Goal: Check status: Check status

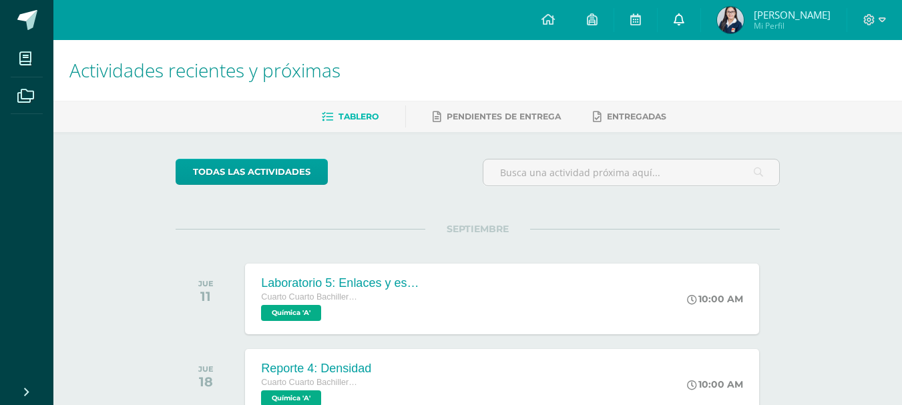
click at [684, 23] on icon at bounding box center [678, 19] width 11 height 12
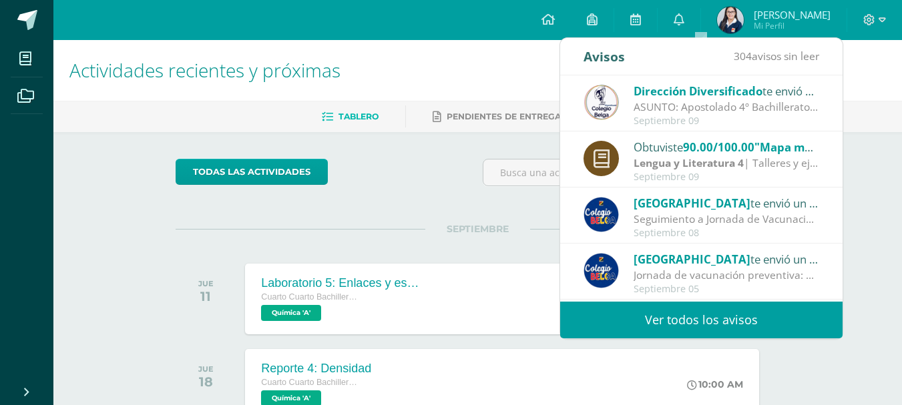
click at [698, 144] on span "90.00/100.00" at bounding box center [718, 146] width 71 height 15
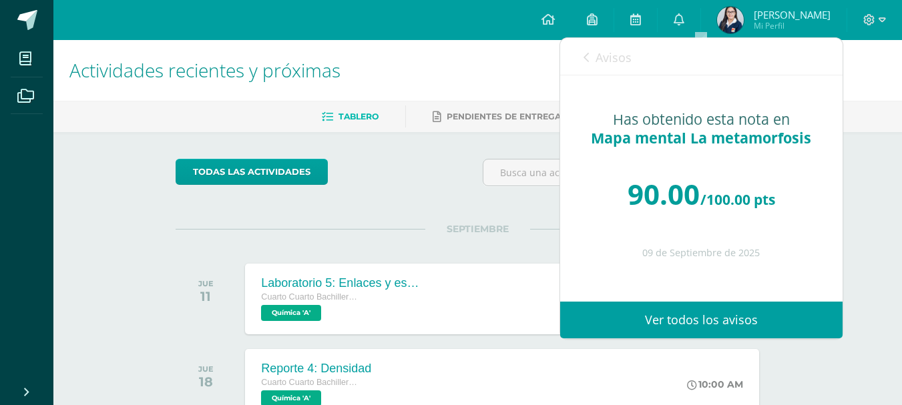
click at [605, 72] on link "Avisos" at bounding box center [607, 57] width 48 height 38
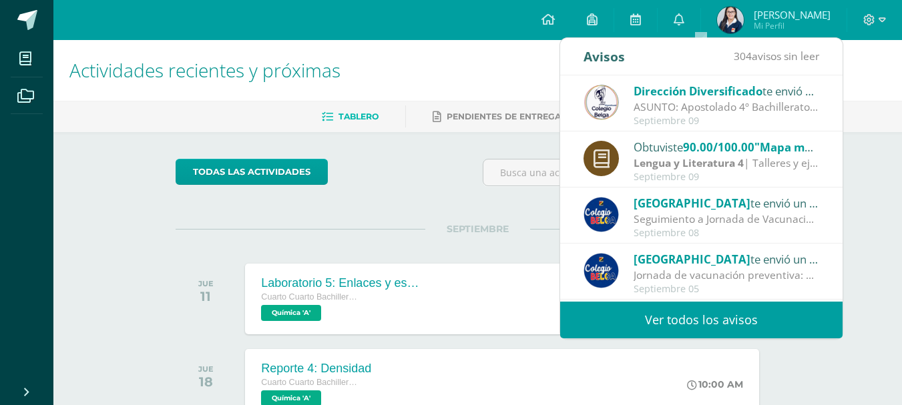
click at [535, 26] on div "Configuración Cerrar sesión Paula María Mi Perfil Mis accesos directos Aún no h…" at bounding box center [477, 20] width 848 height 40
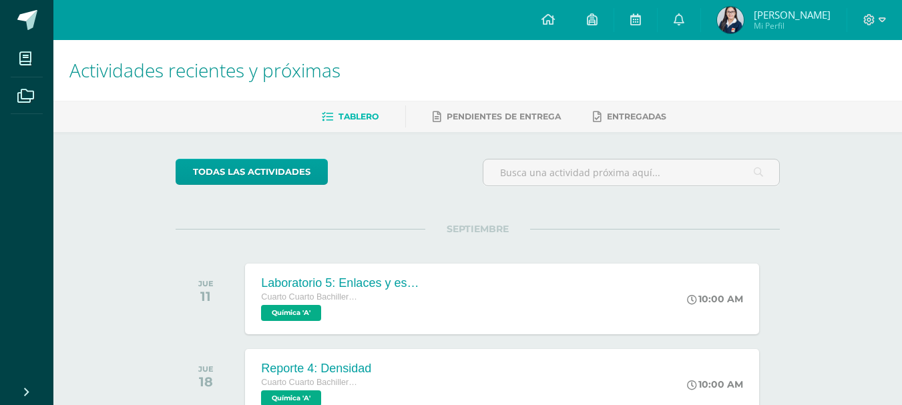
click at [743, 24] on img at bounding box center [730, 20] width 27 height 27
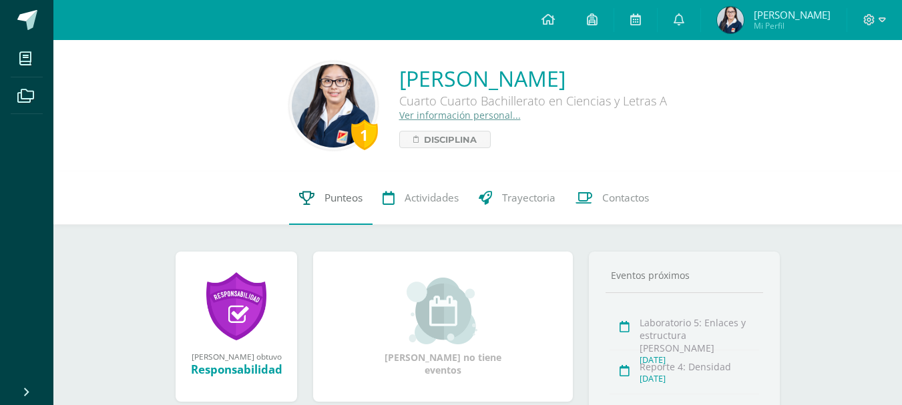
click at [334, 195] on span "Punteos" at bounding box center [343, 198] width 38 height 14
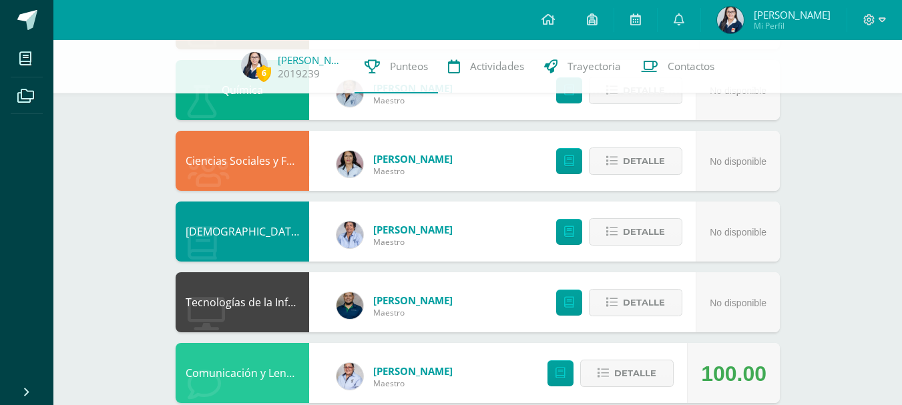
scroll to position [811, 0]
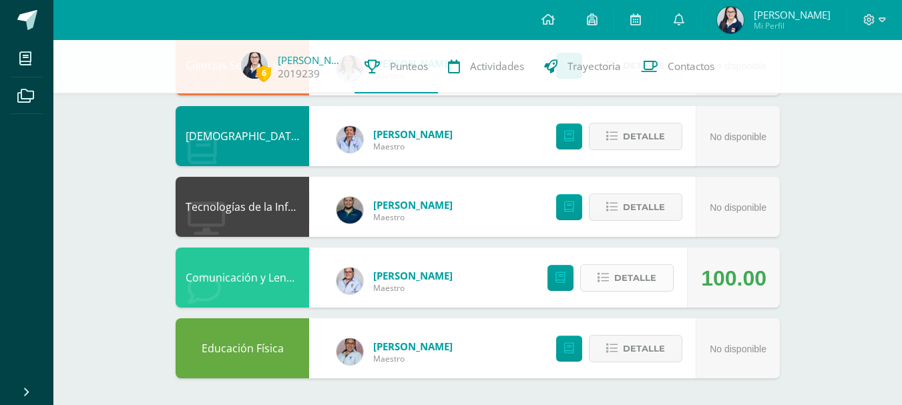
click at [634, 272] on span "Detalle" at bounding box center [635, 278] width 42 height 25
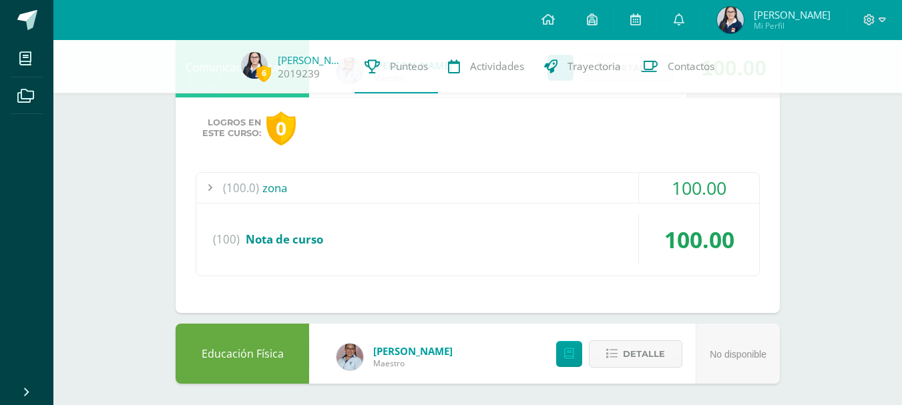
scroll to position [1026, 0]
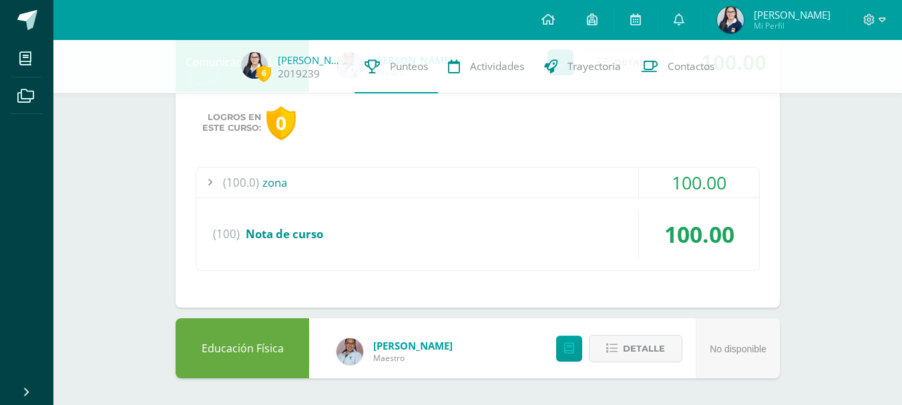
click at [376, 189] on div "(100.0) zona" at bounding box center [477, 182] width 563 height 30
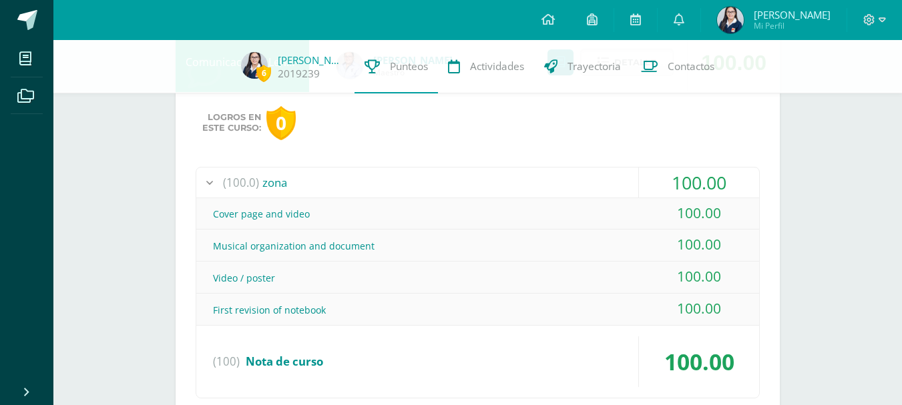
click at [264, 179] on div "(100.0) zona" at bounding box center [477, 182] width 563 height 30
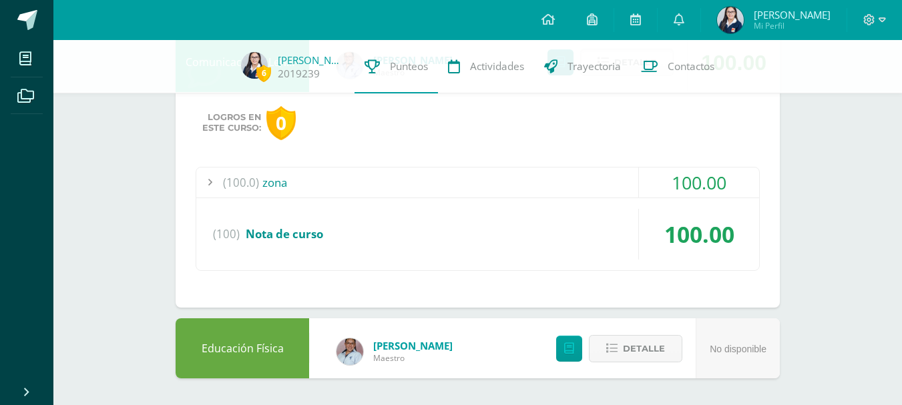
click at [371, 233] on div "(100) Nota de curso" at bounding box center [477, 234] width 563 height 51
click at [350, 178] on div "(100.0) zona" at bounding box center [477, 182] width 563 height 30
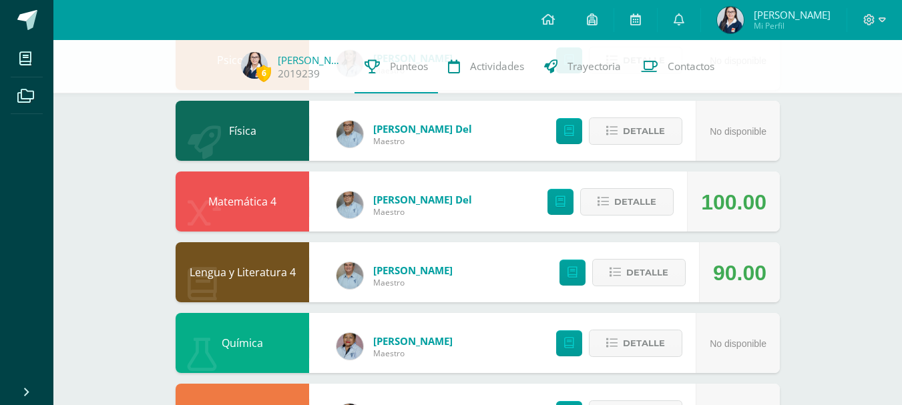
scroll to position [292, 0]
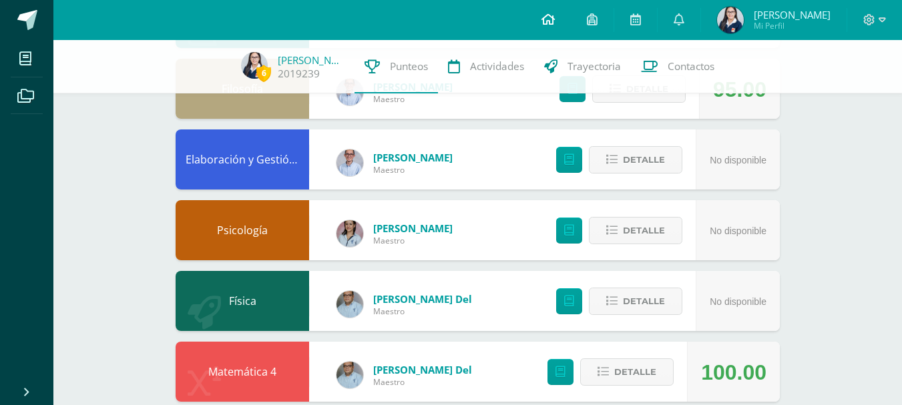
click at [555, 19] on icon at bounding box center [547, 19] width 13 height 12
